Goal: Answer question/provide support: Share knowledge or assist other users

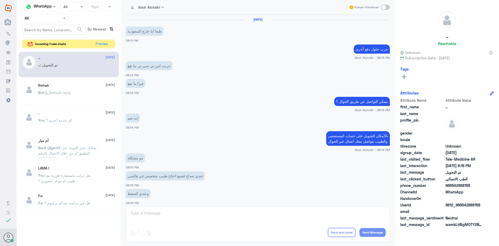
scroll to position [171, 0]
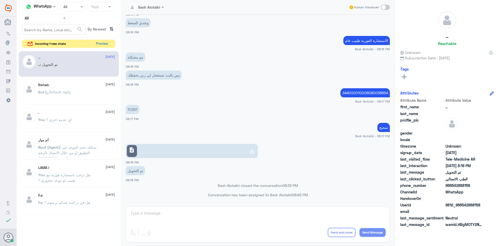
click at [103, 46] on button "Preview" at bounding box center [102, 44] width 16 height 8
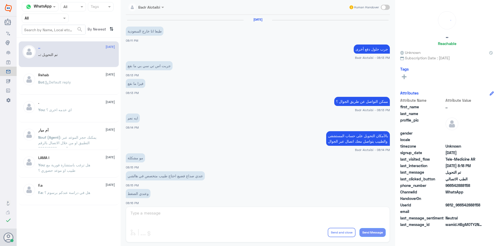
scroll to position [171, 0]
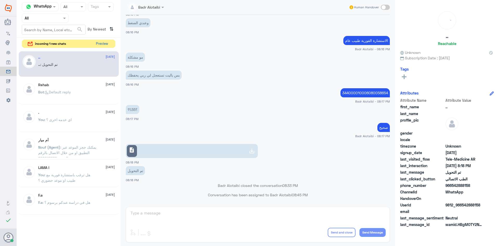
click at [104, 42] on button "Preview" at bounding box center [102, 44] width 16 height 8
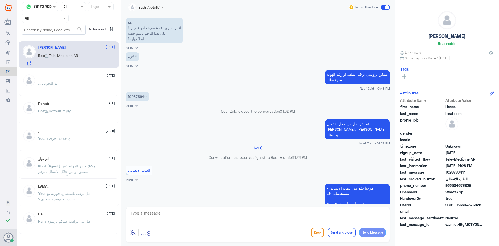
scroll to position [261, 0]
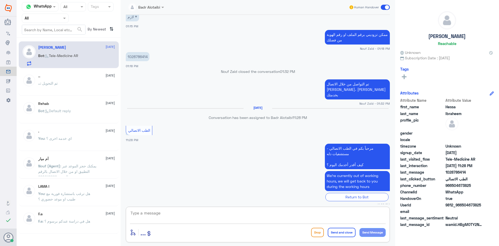
click at [311, 221] on textarea at bounding box center [258, 215] width 256 height 13
drag, startPoint x: 486, startPoint y: 206, endPoint x: 463, endPoint y: 205, distance: 22.9
click at [463, 205] on div "UserId 9812_966504673825" at bounding box center [447, 205] width 94 height 7
copy span "504673825"
click at [217, 144] on app-msgs-text "مرحباً بكم في الطب الاتصالي - مستشفيات دله كيف أقدر أخدمك اليوم ؟" at bounding box center [258, 157] width 264 height 26
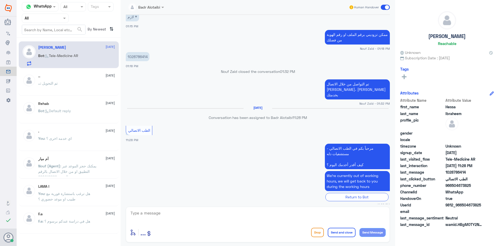
click at [386, 8] on span at bounding box center [385, 7] width 9 height 5
click at [0, 0] on input "checkbox" at bounding box center [0, 0] width 0 height 0
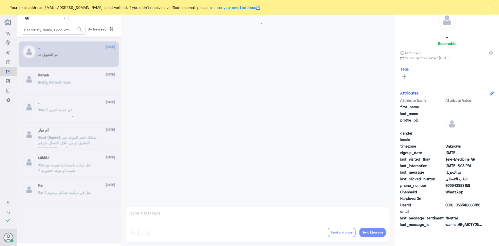
click at [491, 5] on div "Your email address [EMAIL_ADDRESS][DOMAIN_NAME] is not verified, if you didn't …" at bounding box center [249, 7] width 499 height 15
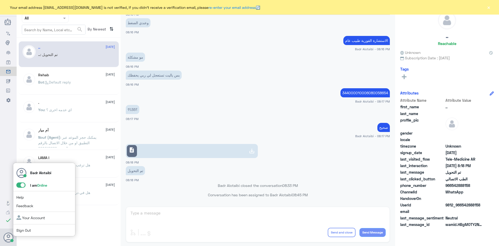
click at [22, 186] on span at bounding box center [20, 184] width 9 height 5
click at [0, 0] on input "checkbox" at bounding box center [0, 0] width 0 height 0
